Goal: Information Seeking & Learning: Learn about a topic

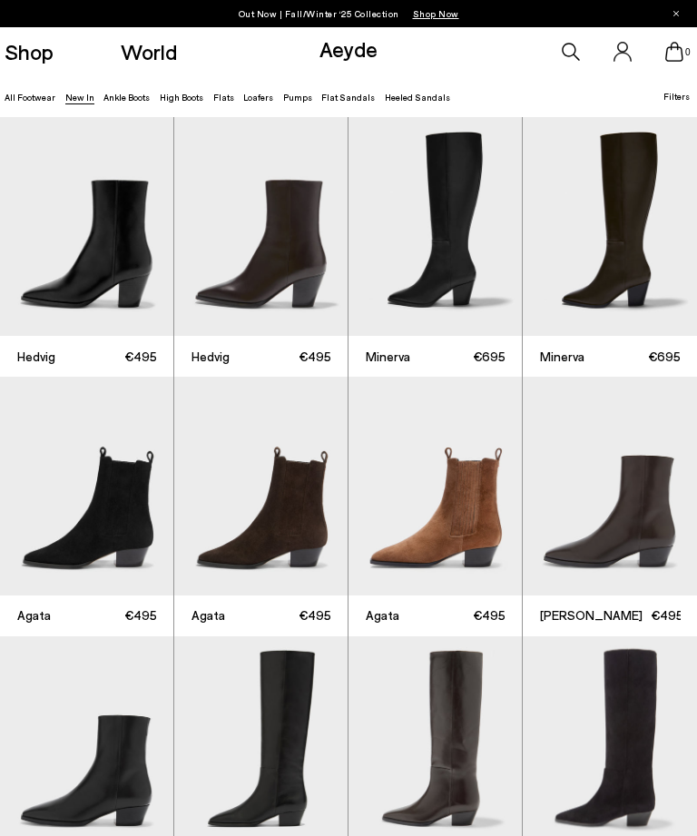
scroll to position [5, 0]
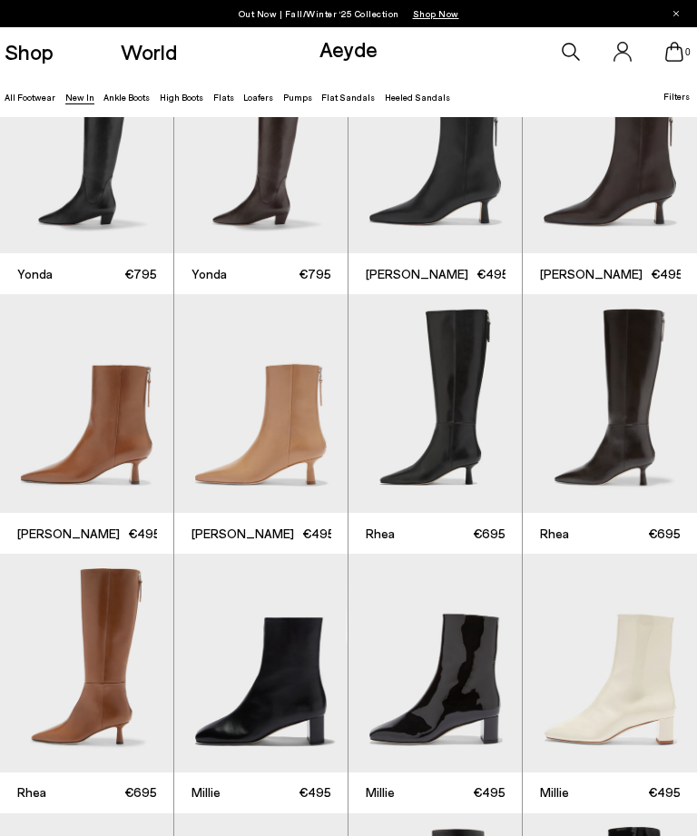
scroll to position [1839, 0]
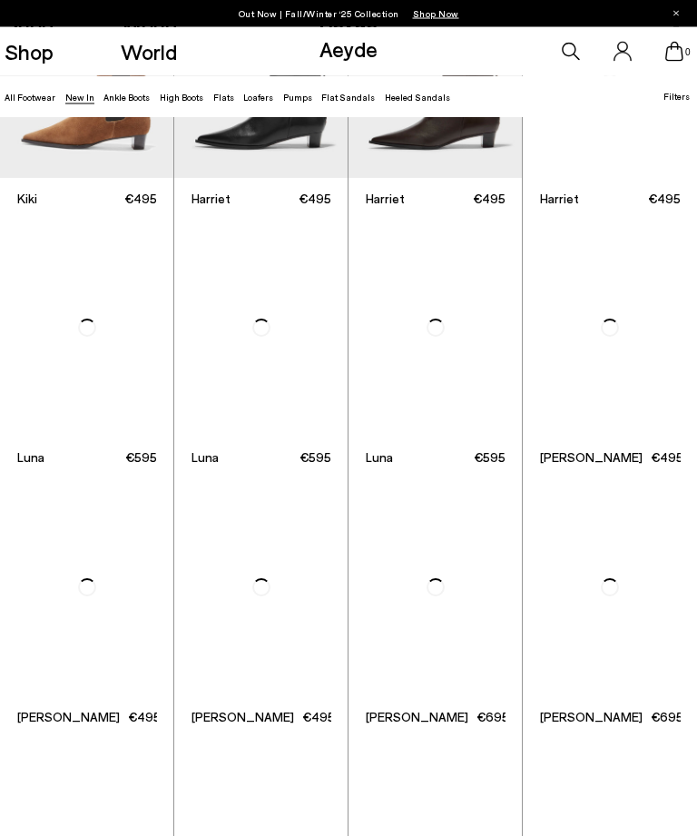
scroll to position [4050, 0]
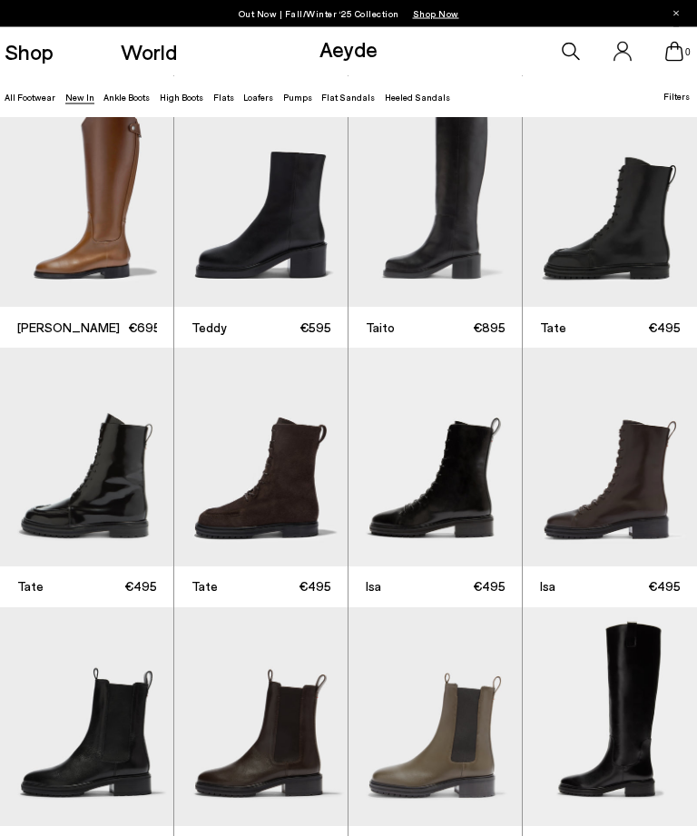
scroll to position [4899, 0]
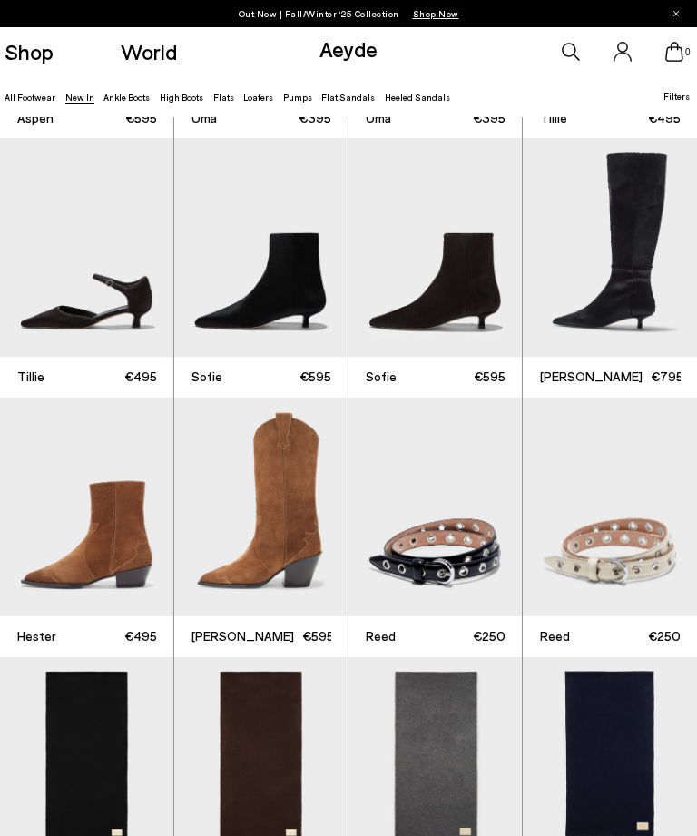
scroll to position [6207, 0]
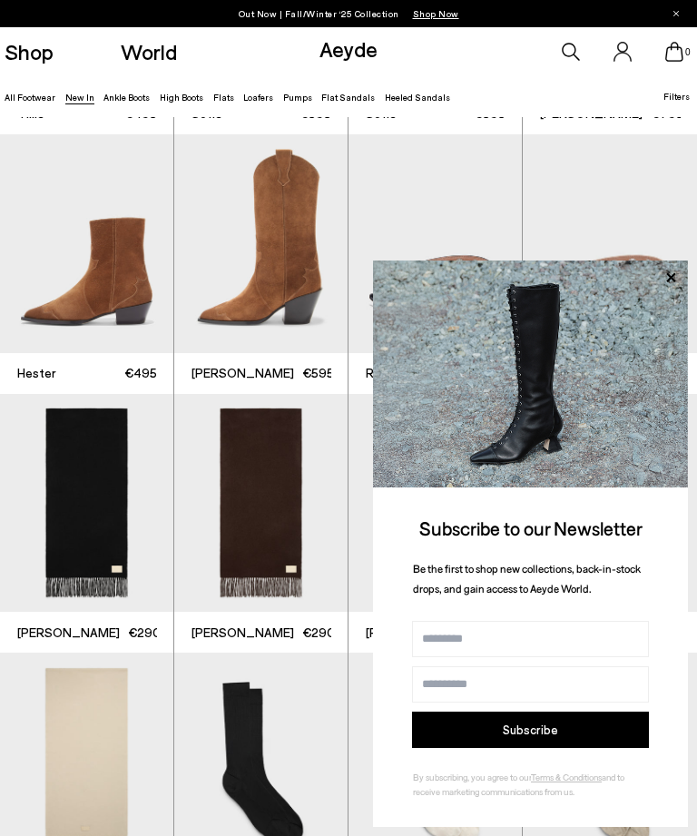
scroll to position [5746, 0]
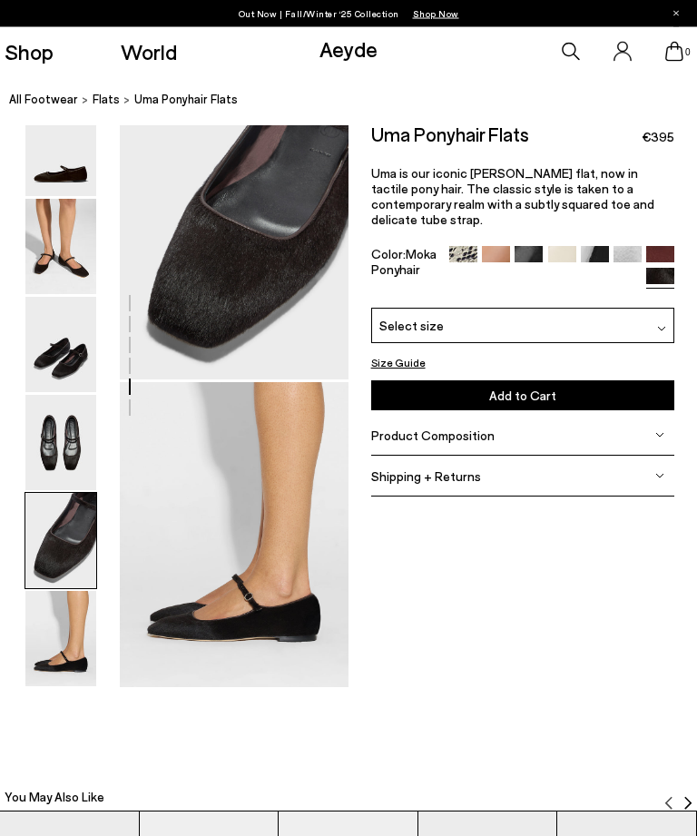
scroll to position [1277, 0]
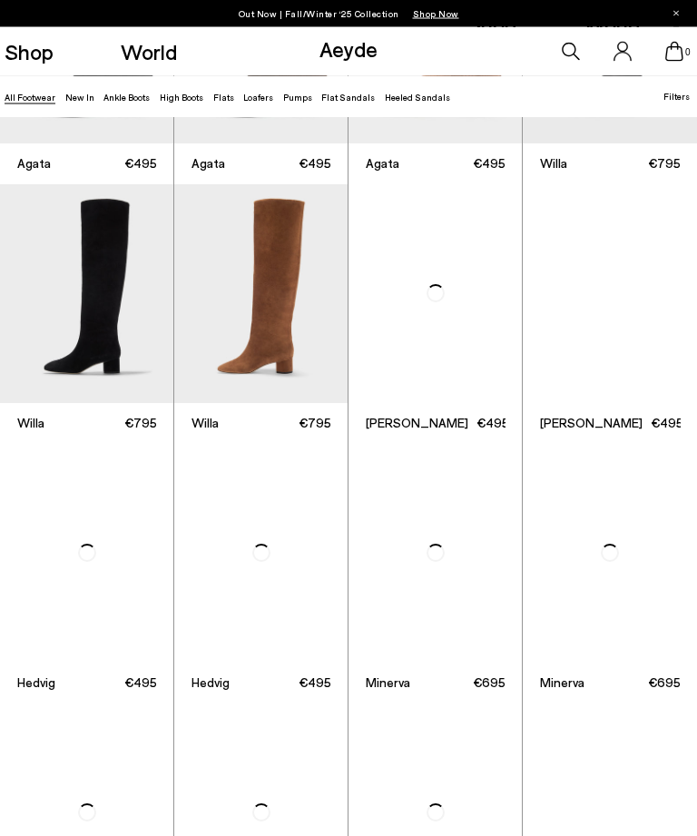
scroll to position [452, 0]
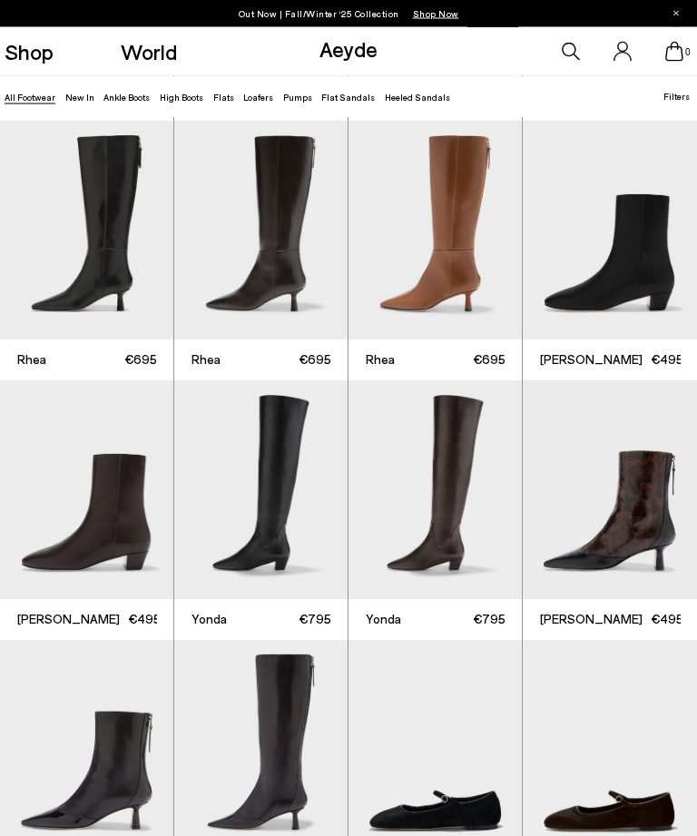
scroll to position [2071, 0]
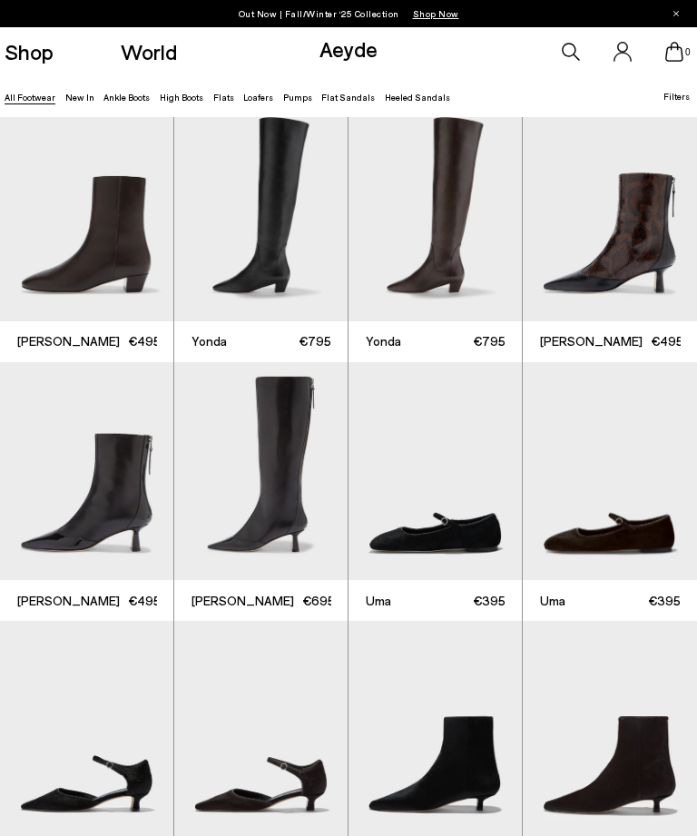
scroll to position [2348, 0]
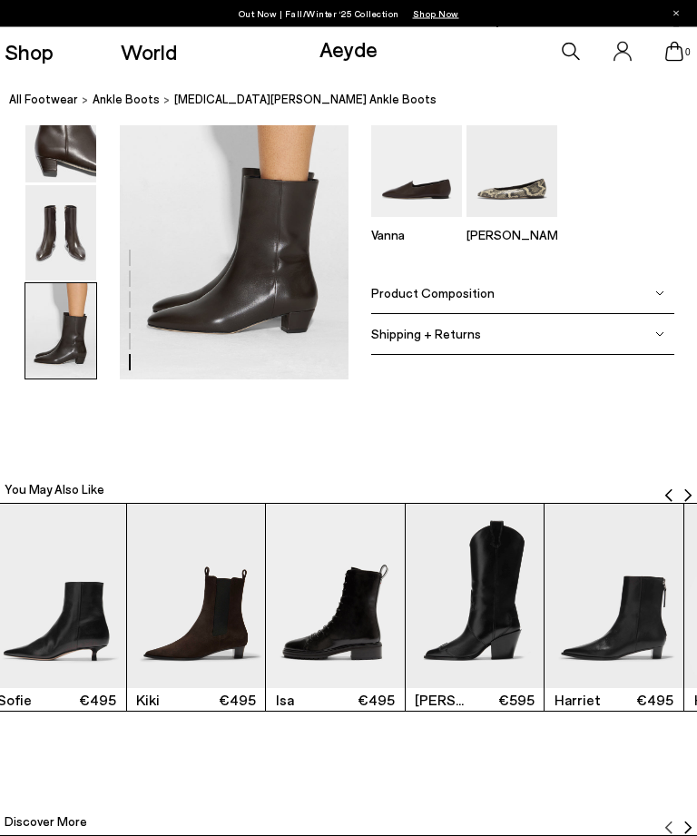
scroll to position [1590, 0]
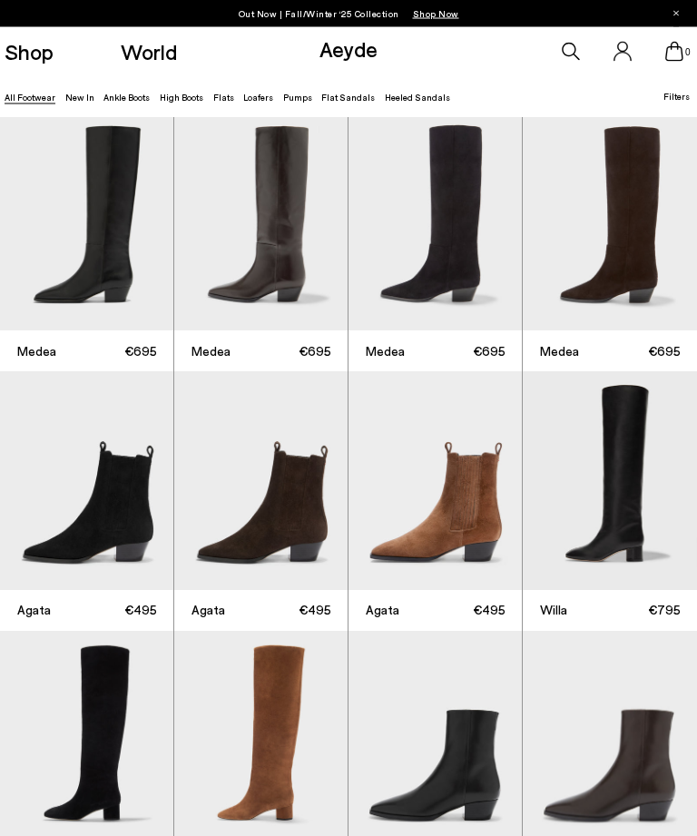
scroll to position [7, 0]
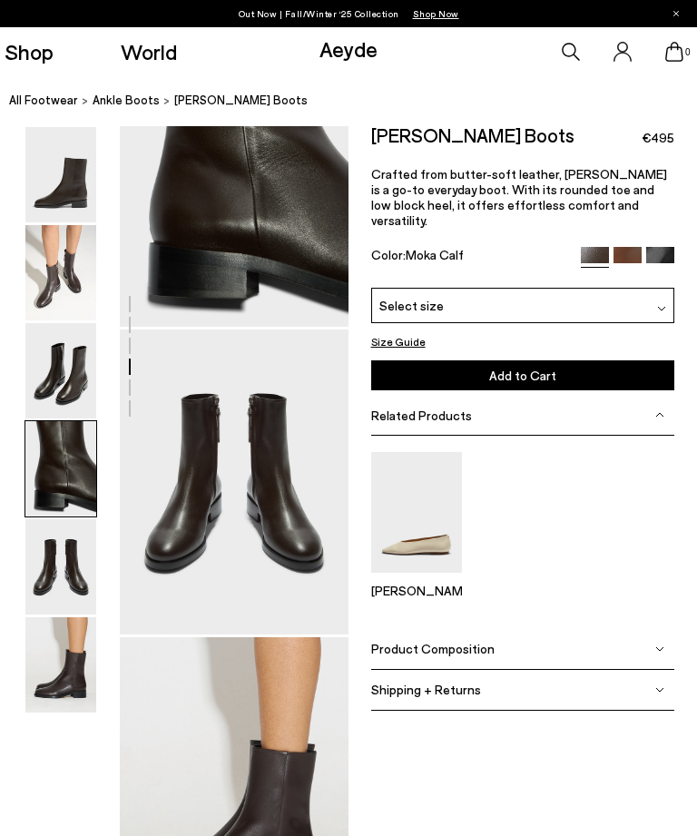
scroll to position [1029, 0]
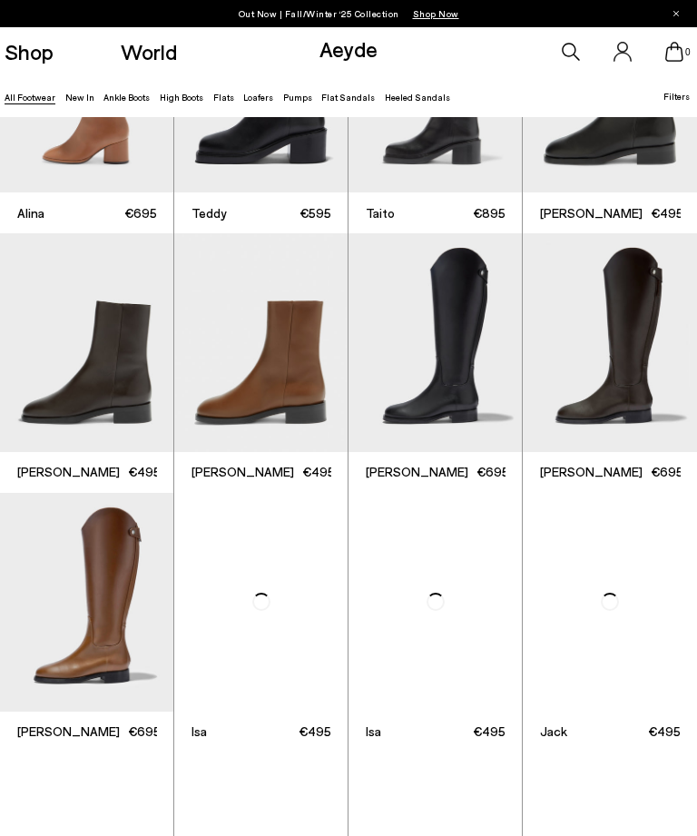
scroll to position [5849, 0]
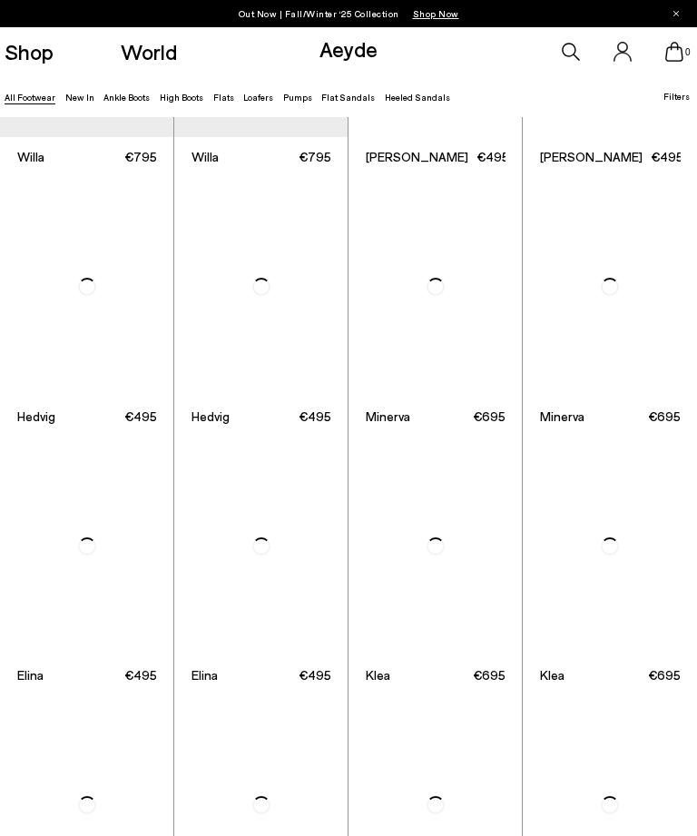
scroll to position [740, 0]
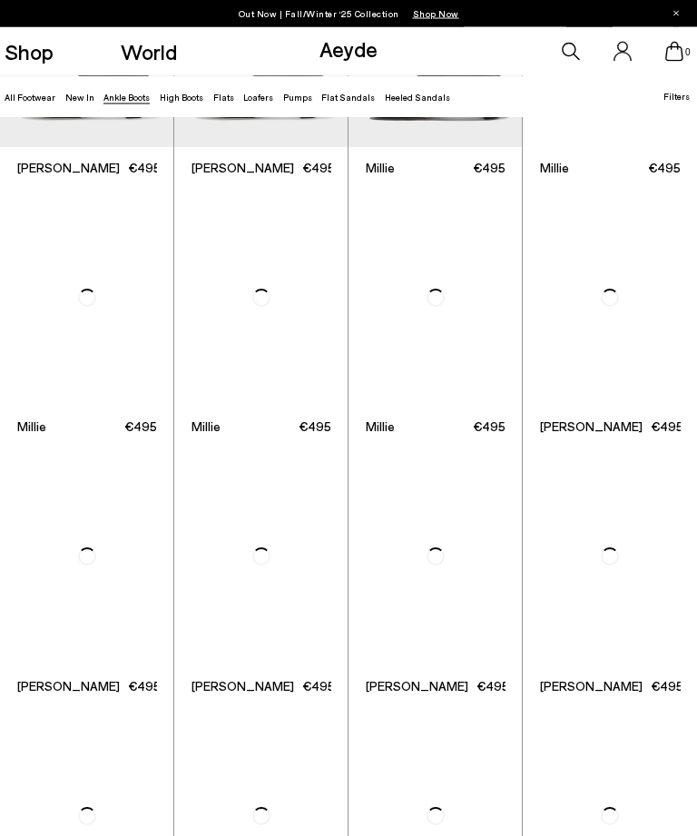
scroll to position [1991, 0]
